Goal: Information Seeking & Learning: Learn about a topic

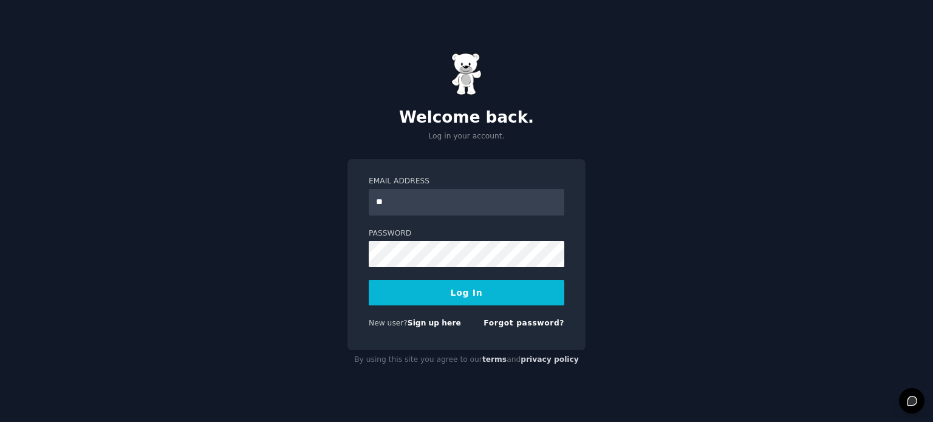
type input "**********"
click at [452, 281] on button "Log In" at bounding box center [467, 293] width 196 height 26
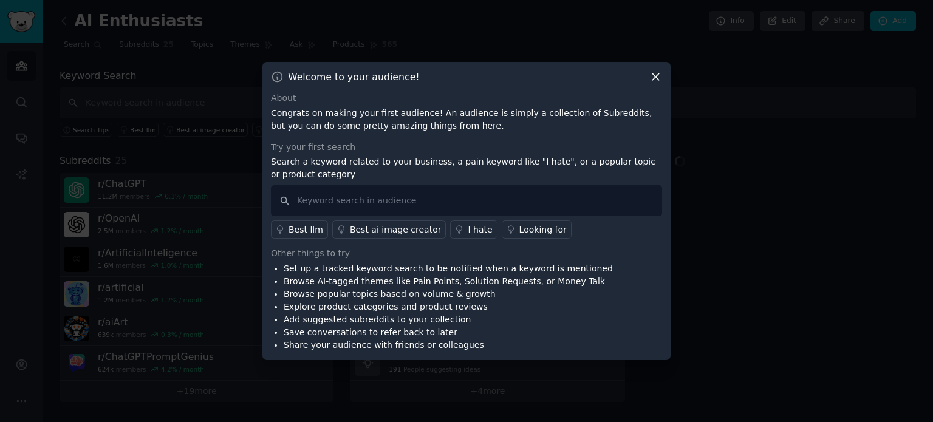
click at [652, 80] on icon at bounding box center [655, 76] width 13 height 13
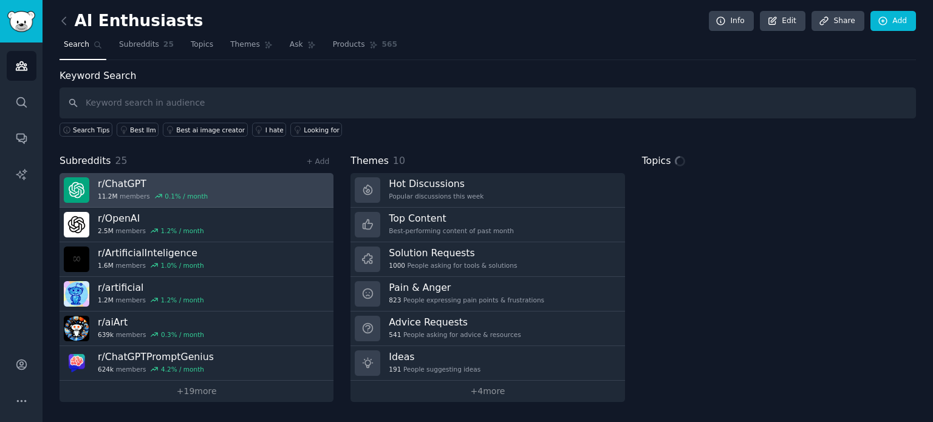
click at [238, 184] on link "r/ ChatGPT 11.2M members 0.1 % / month" at bounding box center [197, 190] width 274 height 35
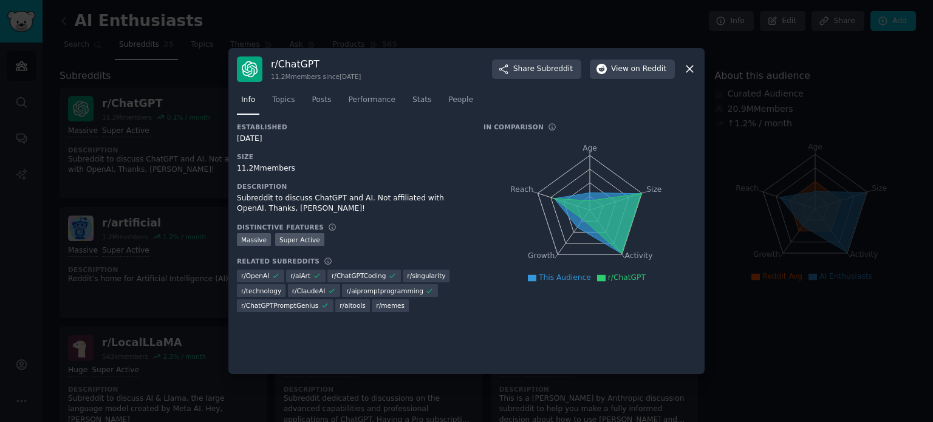
click at [685, 65] on icon at bounding box center [689, 69] width 13 height 13
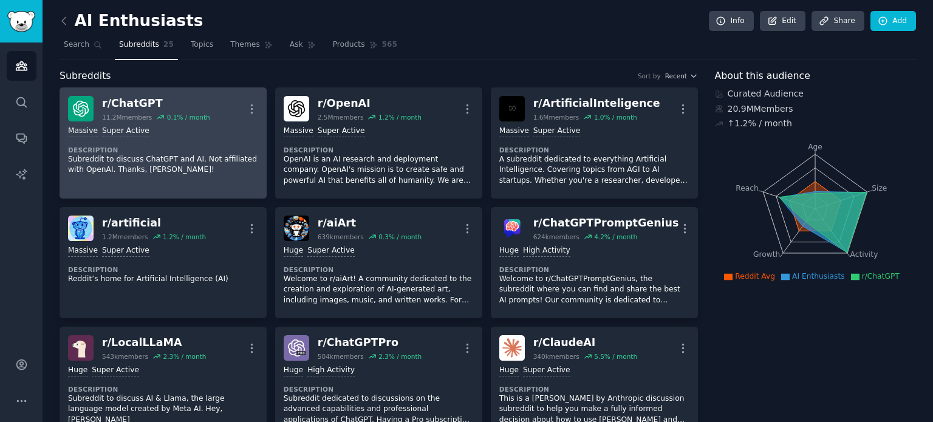
click at [168, 133] on div "Massive Super Active" at bounding box center [163, 132] width 190 height 12
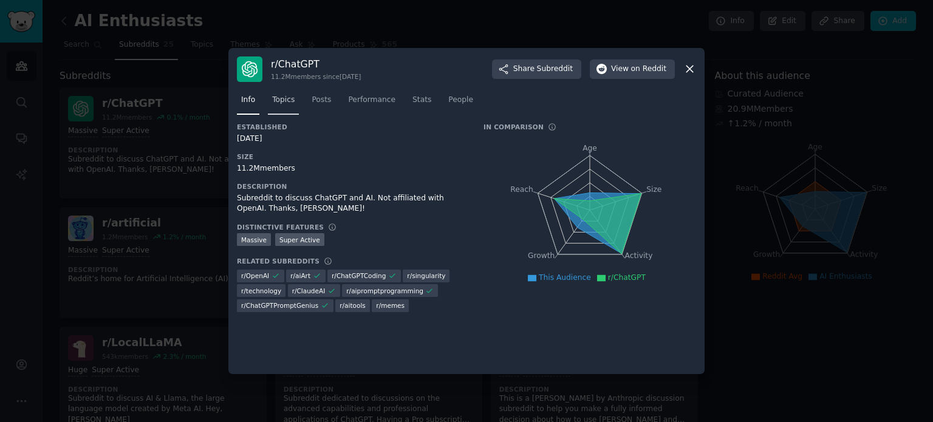
click at [285, 99] on span "Topics" at bounding box center [283, 100] width 22 height 11
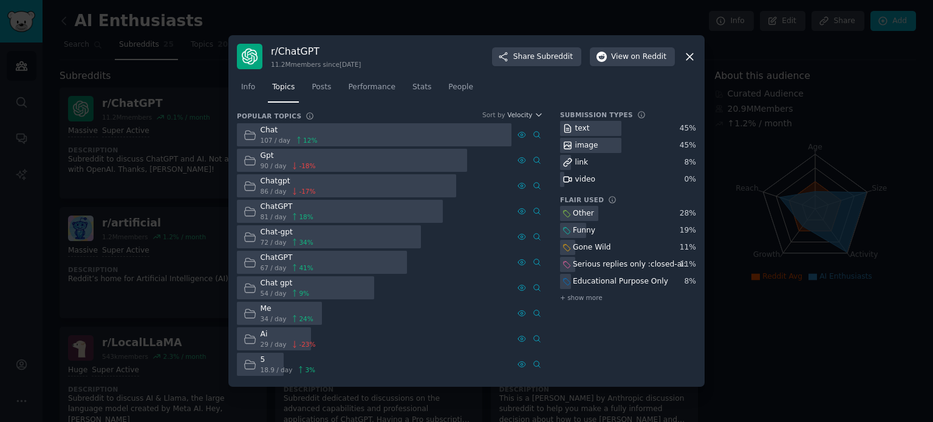
click at [694, 54] on icon at bounding box center [689, 56] width 13 height 13
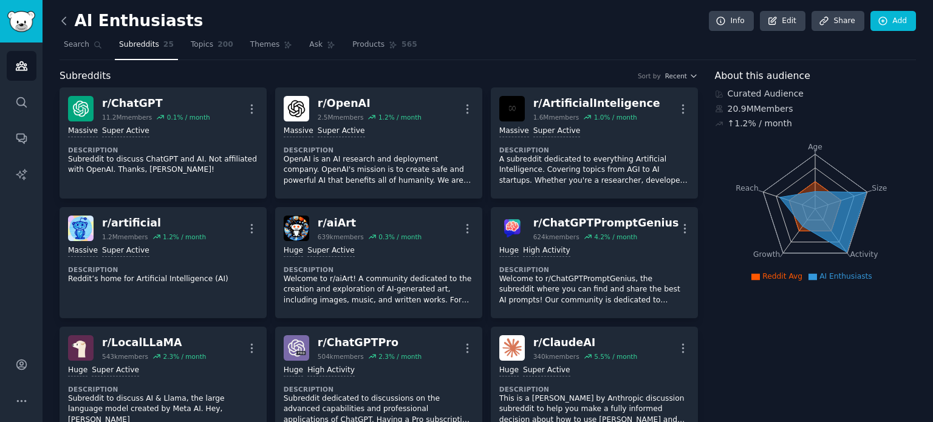
click at [63, 15] on icon at bounding box center [64, 21] width 13 height 13
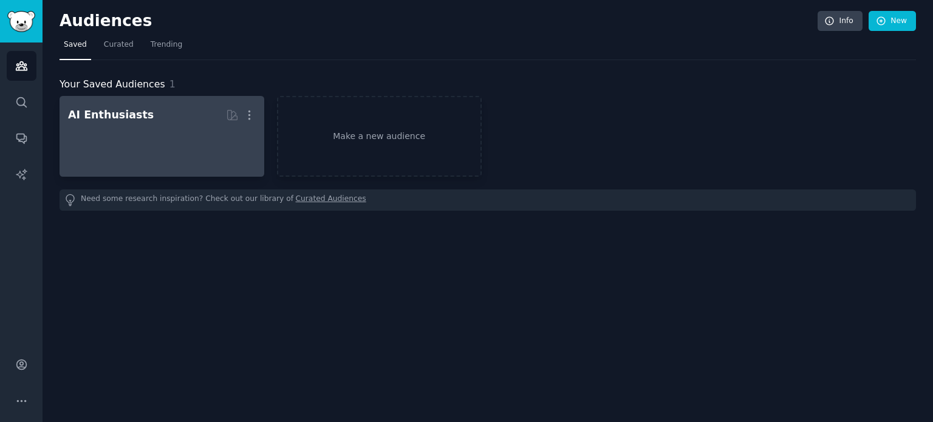
click at [117, 122] on h2 "AI Enthusiasts More" at bounding box center [162, 114] width 188 height 21
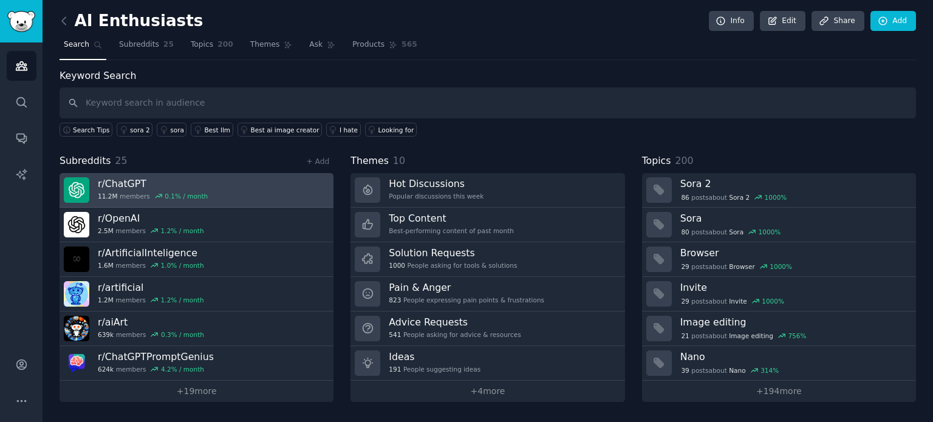
click at [171, 177] on h3 "r/ ChatGPT" at bounding box center [153, 183] width 110 height 13
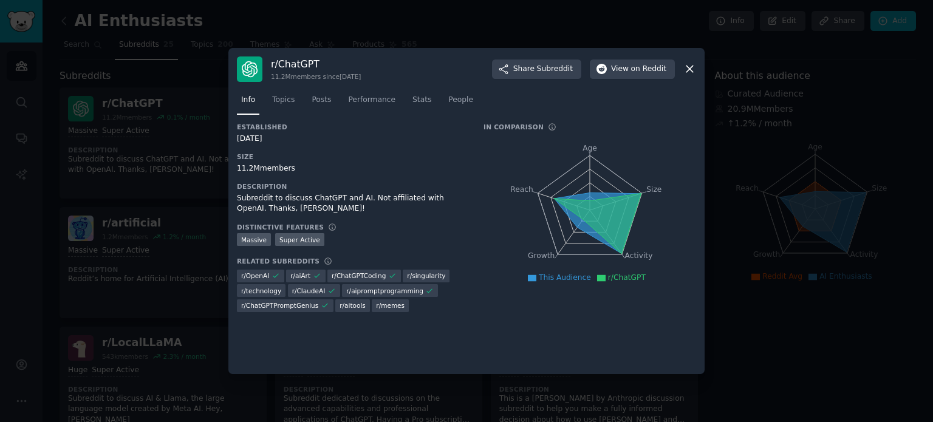
click at [686, 71] on icon at bounding box center [689, 69] width 13 height 13
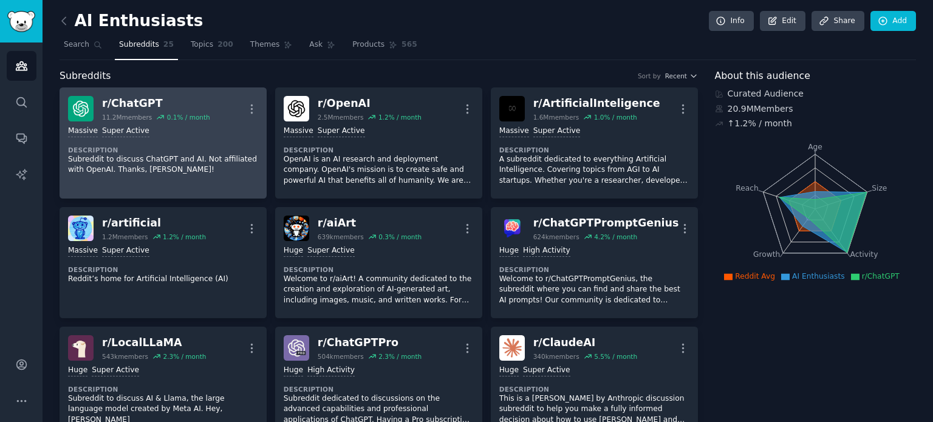
click at [109, 101] on div "r/ ChatGPT" at bounding box center [156, 103] width 108 height 15
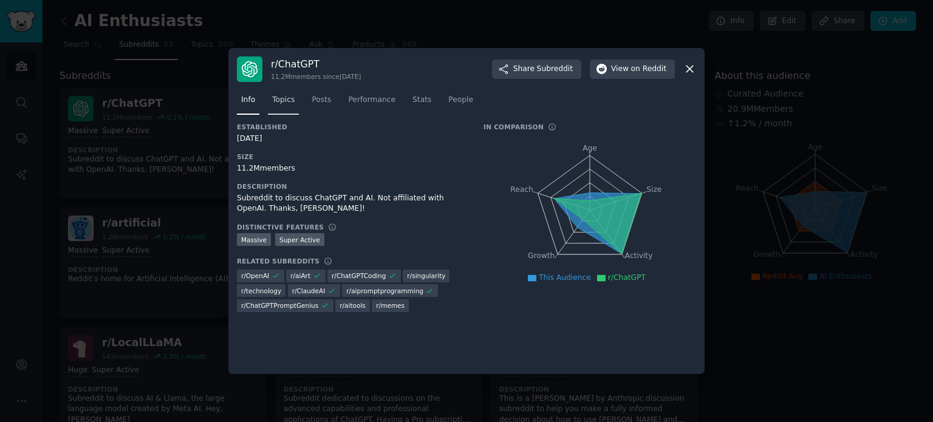
click at [270, 101] on link "Topics" at bounding box center [283, 102] width 31 height 25
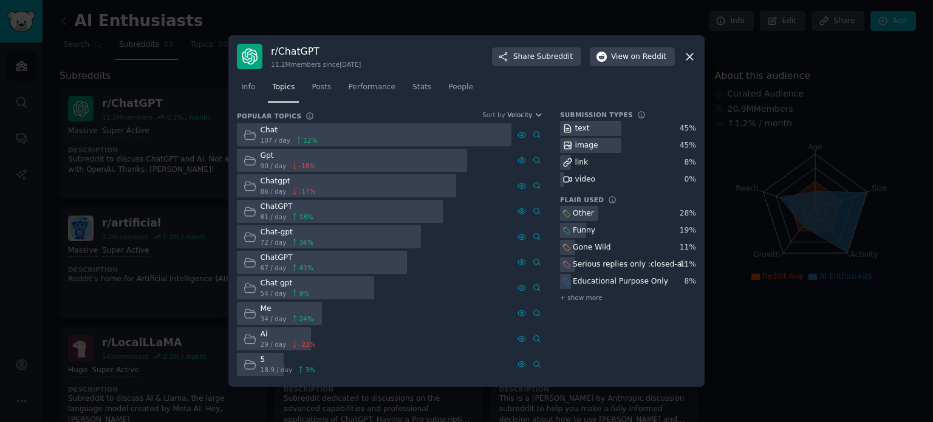
click at [687, 62] on icon at bounding box center [689, 56] width 13 height 13
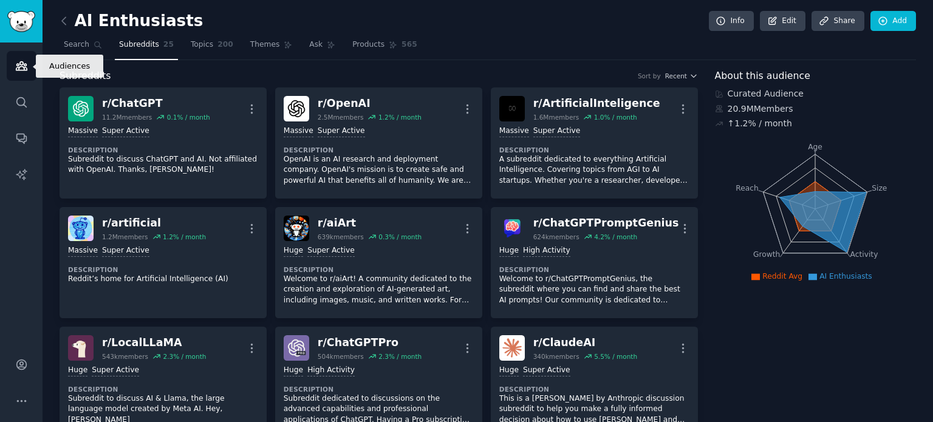
click at [28, 64] on link "Audiences" at bounding box center [22, 66] width 30 height 30
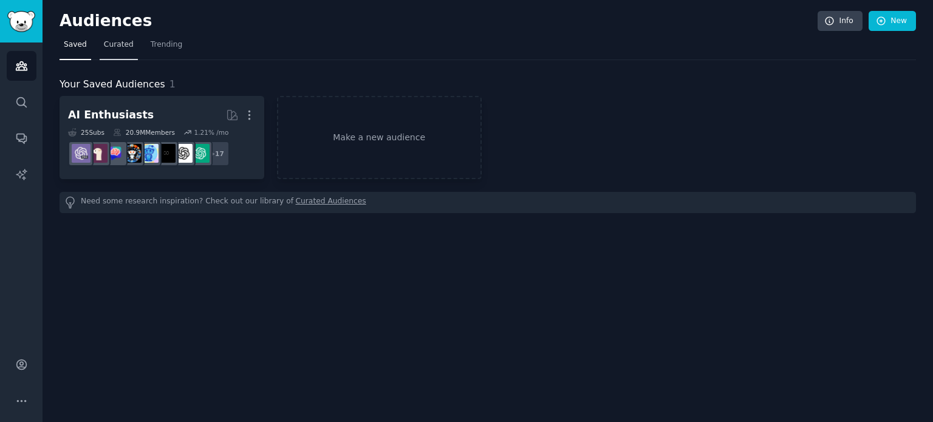
click at [112, 48] on span "Curated" at bounding box center [119, 44] width 30 height 11
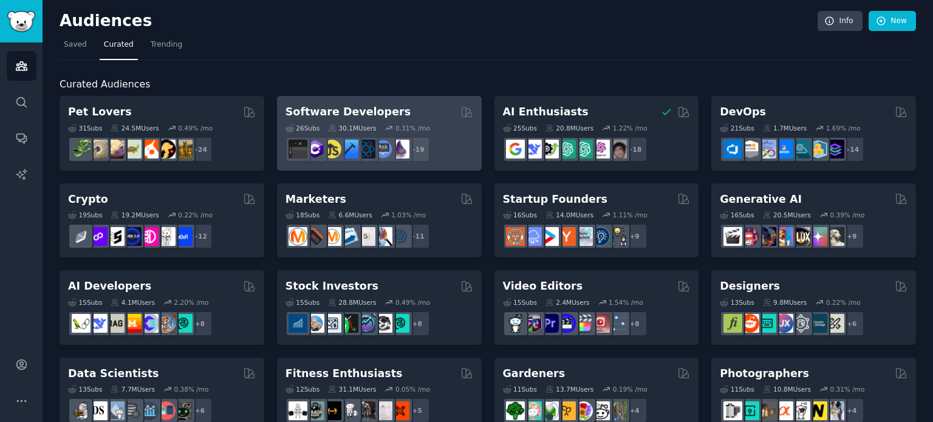
click at [356, 110] on h2 "Software Developers" at bounding box center [347, 111] width 125 height 15
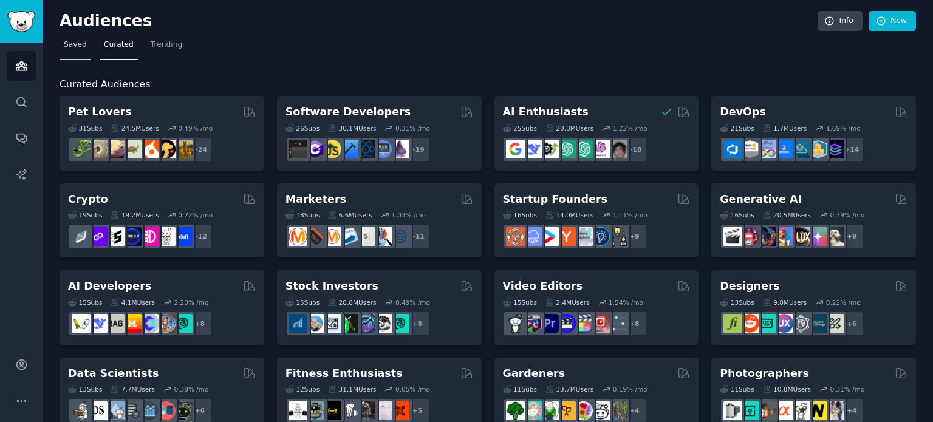
click at [70, 46] on span "Saved" at bounding box center [75, 44] width 23 height 11
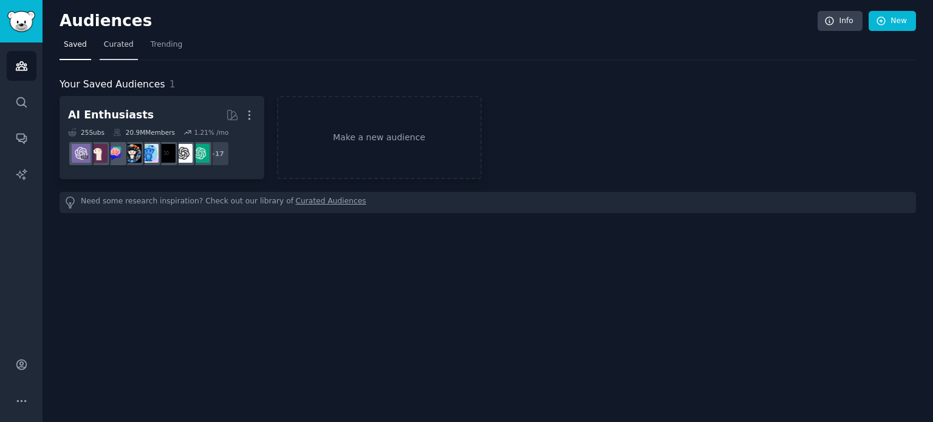
click at [111, 50] on link "Curated" at bounding box center [119, 47] width 38 height 25
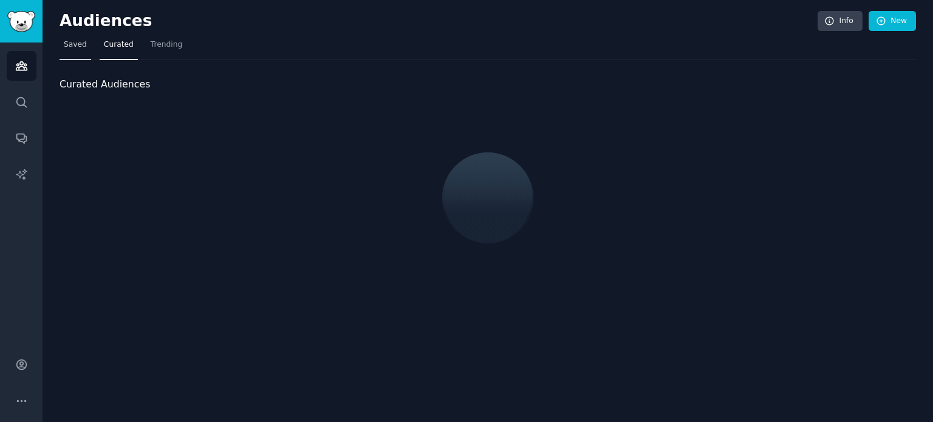
click at [70, 44] on span "Saved" at bounding box center [75, 44] width 23 height 11
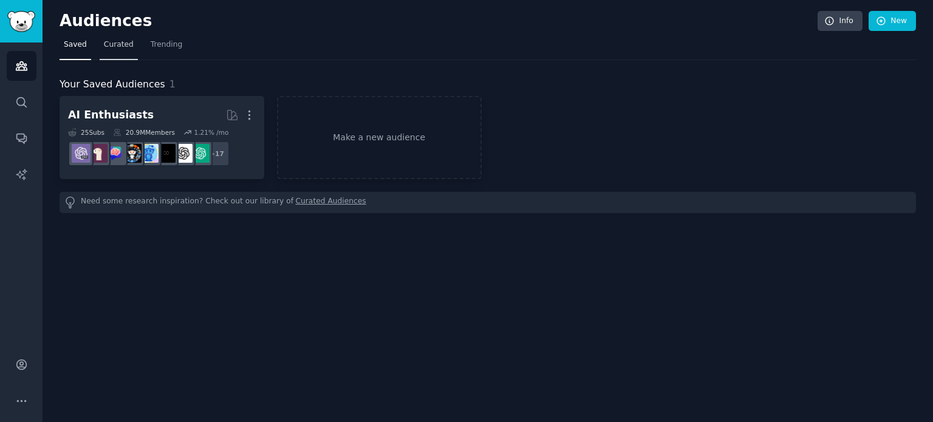
click at [111, 46] on span "Curated" at bounding box center [119, 44] width 30 height 11
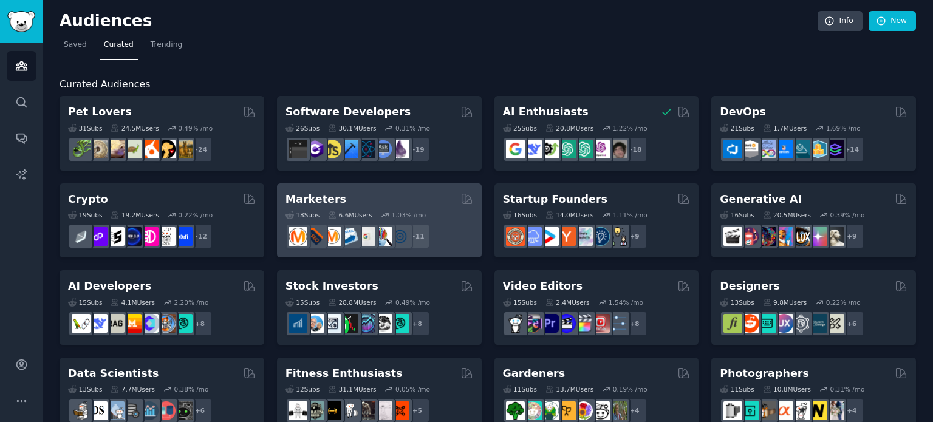
click at [319, 199] on h2 "Marketers" at bounding box center [315, 199] width 61 height 15
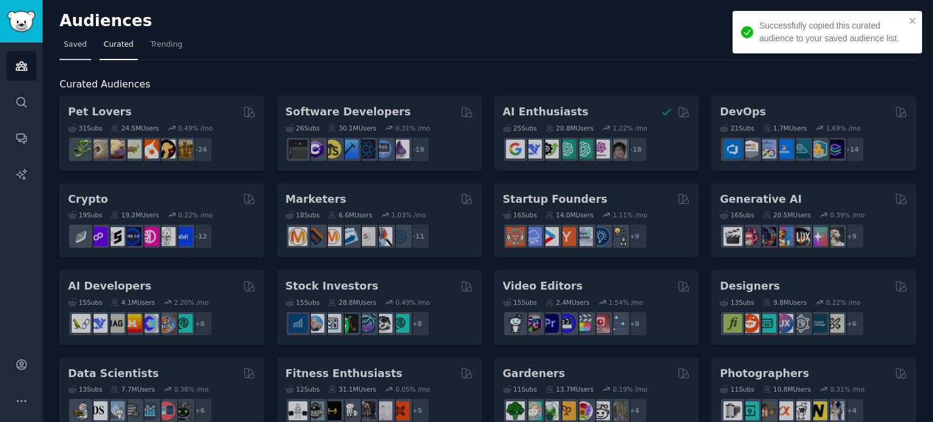
click at [70, 43] on span "Saved" at bounding box center [75, 44] width 23 height 11
